Goal: Complete application form: Complete application form

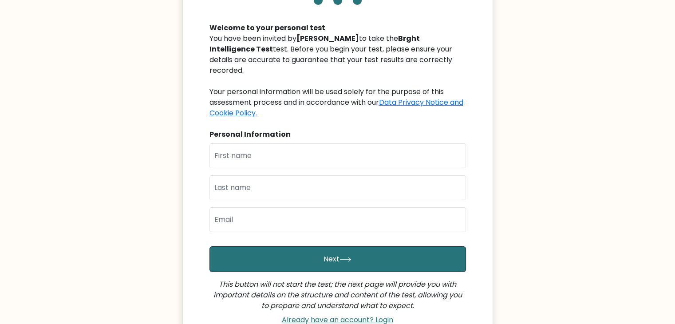
scroll to position [83, 0]
click at [334, 149] on input "text" at bounding box center [337, 155] width 256 height 25
type input "[PERSON_NAME]"
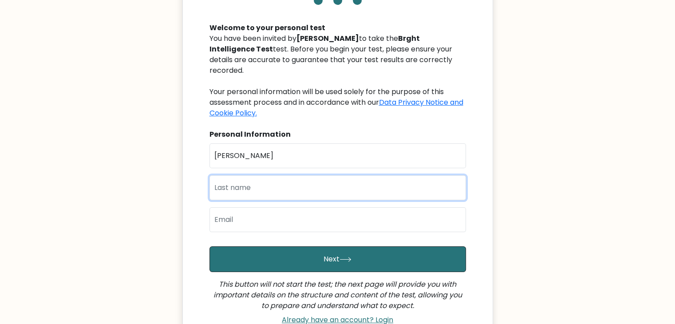
click at [303, 181] on input "text" at bounding box center [337, 187] width 256 height 25
type input "[PERSON_NAME]"
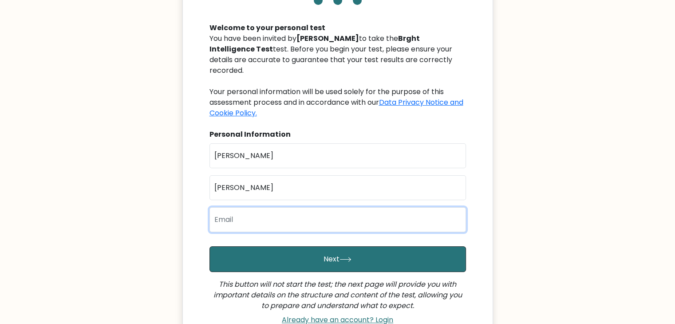
click at [294, 209] on input "email" at bounding box center [337, 219] width 256 height 25
click at [299, 213] on input "email" at bounding box center [337, 219] width 256 height 25
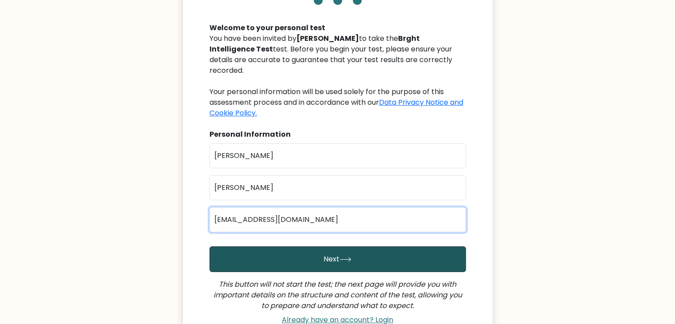
type input "[EMAIL_ADDRESS][DOMAIN_NAME]"
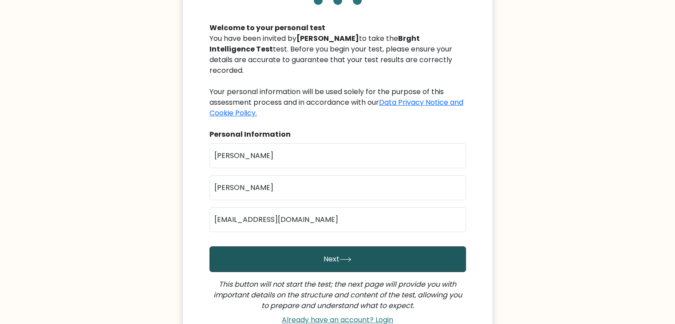
click at [302, 246] on button "Next" at bounding box center [337, 259] width 256 height 26
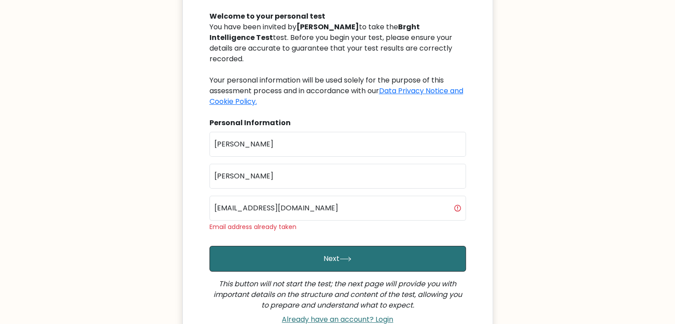
scroll to position [95, 0]
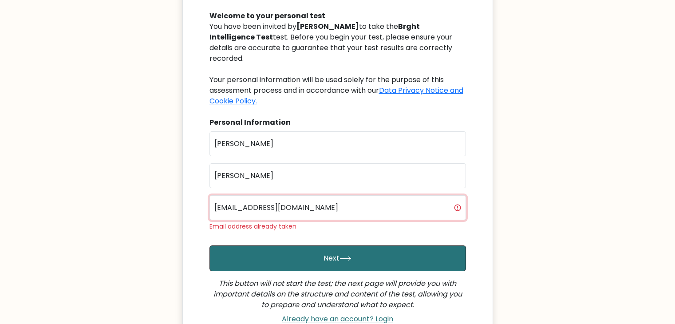
click at [265, 200] on input "[EMAIL_ADDRESS][DOMAIN_NAME]" at bounding box center [337, 207] width 256 height 25
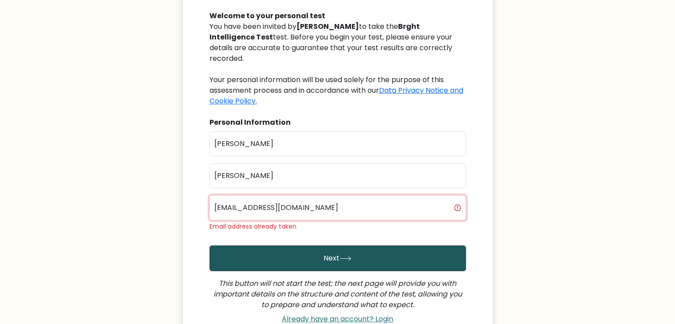
type input "[EMAIL_ADDRESS][DOMAIN_NAME]"
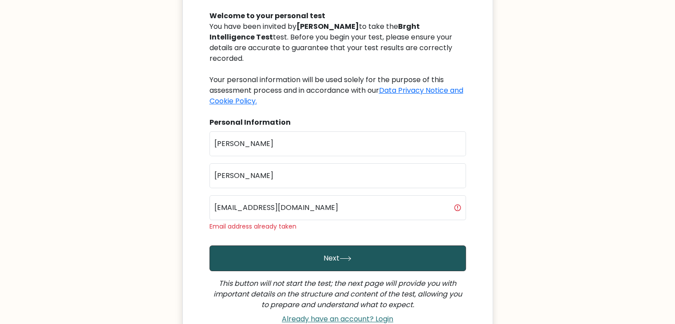
click at [268, 254] on button "Next" at bounding box center [337, 258] width 256 height 26
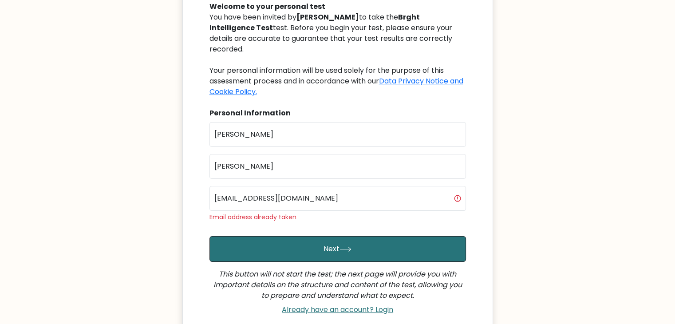
scroll to position [108, 0]
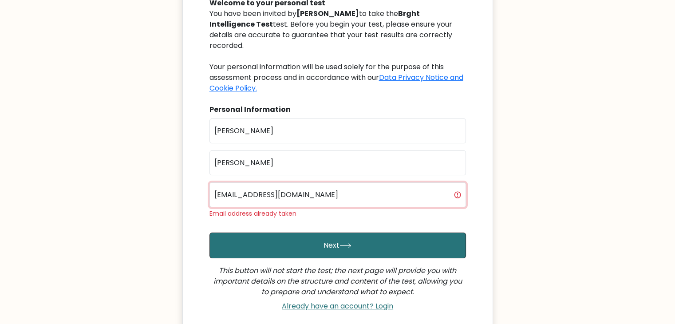
click at [309, 189] on input "[EMAIL_ADDRESS][DOMAIN_NAME]" at bounding box center [337, 194] width 256 height 25
drag, startPoint x: 407, startPoint y: 183, endPoint x: 205, endPoint y: 192, distance: 202.0
click at [205, 192] on div "Welcome to your personal test You have been invited by [PERSON_NAME] to take th…" at bounding box center [337, 151] width 267 height 328
type input "[EMAIL_ADDRESS][DOMAIN_NAME]"
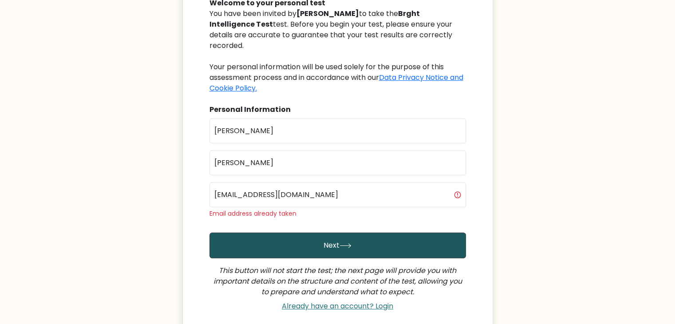
click at [288, 235] on button "Next" at bounding box center [337, 245] width 256 height 26
